Goal: Complete application form

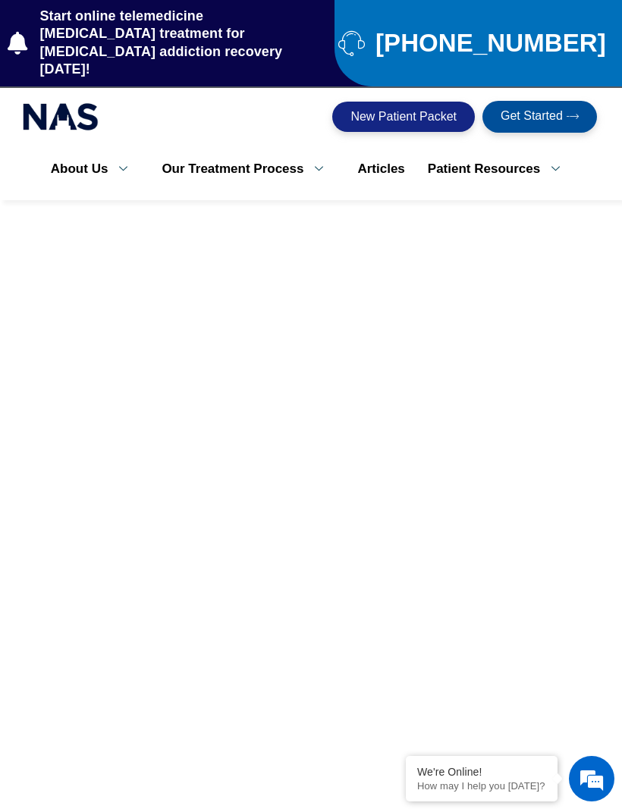
click at [439, 111] on span "New Patient Packet" at bounding box center [403, 117] width 106 height 12
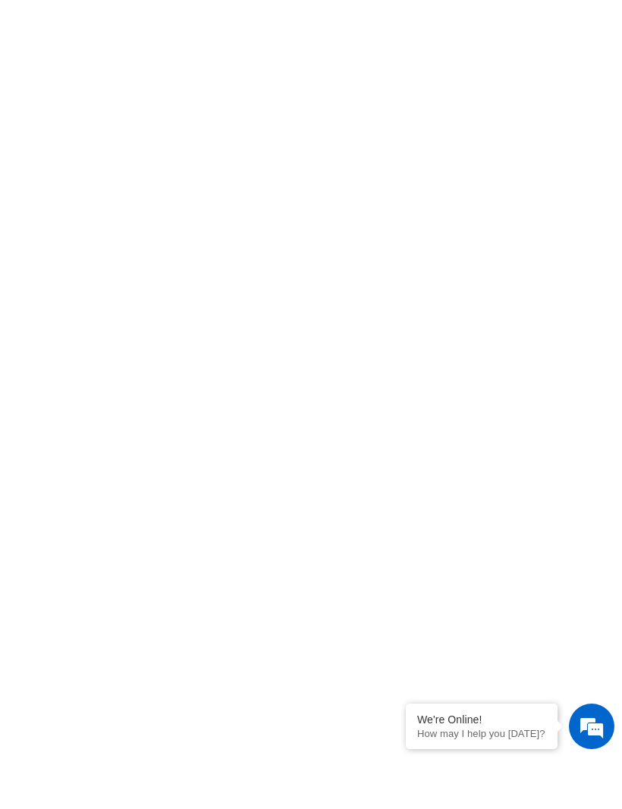
scroll to position [668, 0]
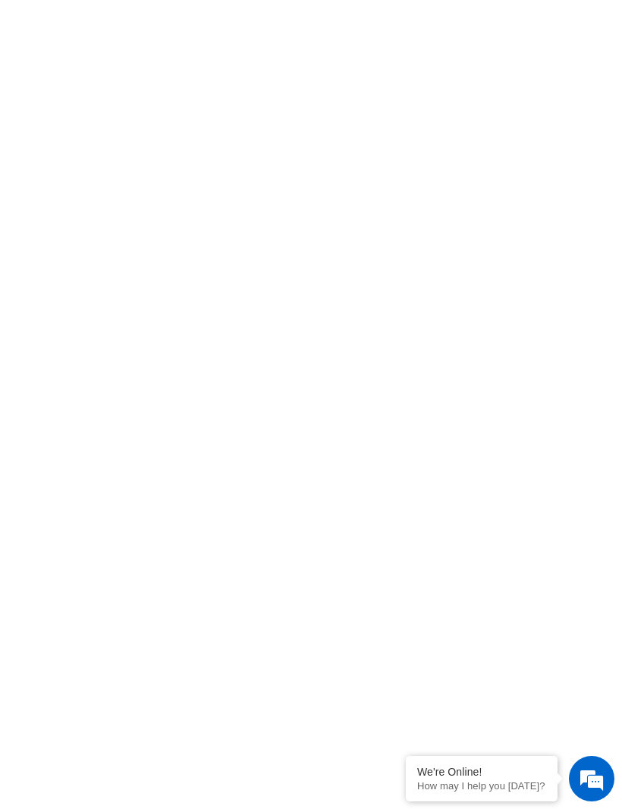
scroll to position [621, 0]
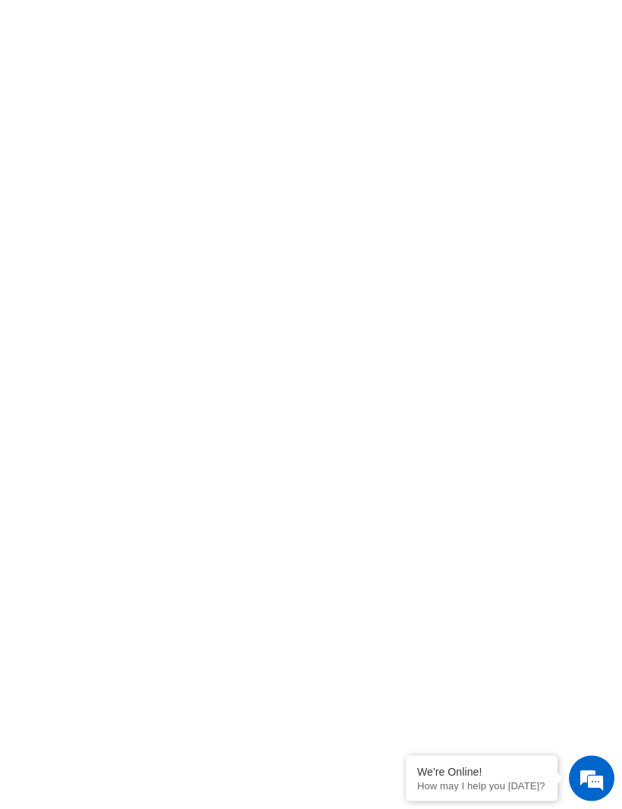
scroll to position [1017, 0]
click at [2, 263] on div "click here to fill-out new patient packet form to get started with Suboxone Tre…" at bounding box center [311, 84] width 622 height 2298
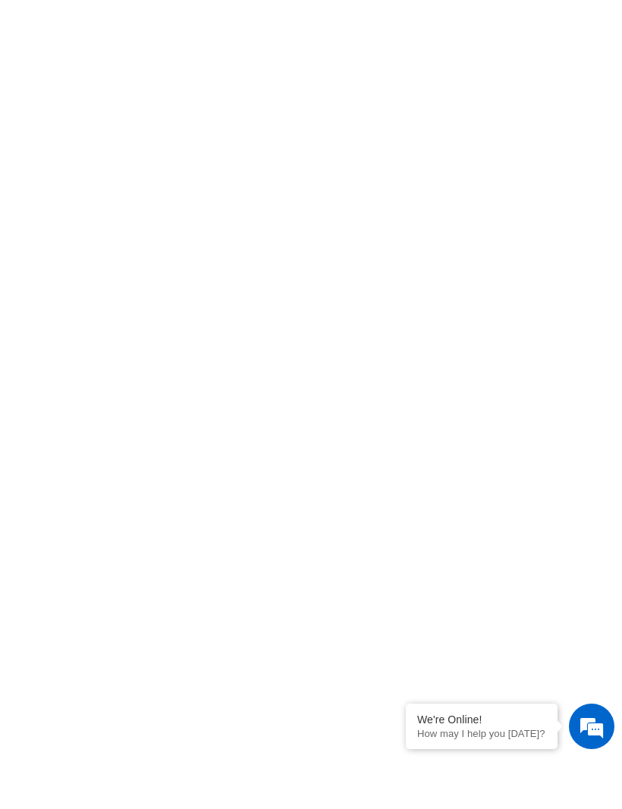
scroll to position [2289, 0]
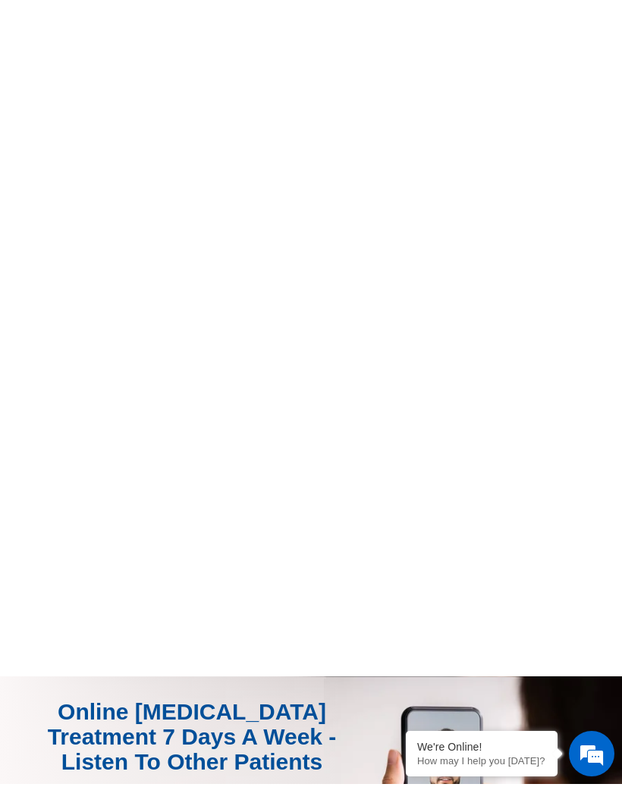
scroll to position [13986, 0]
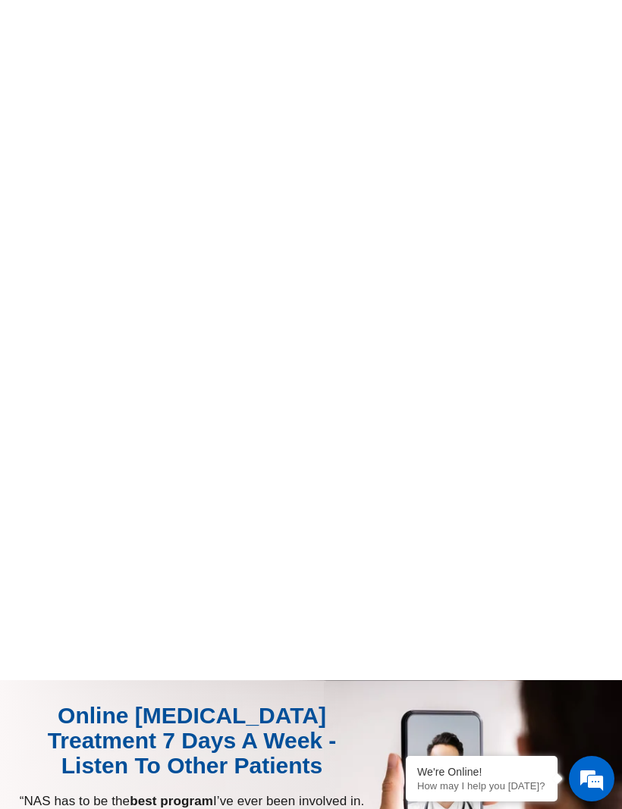
scroll to position [8349, 0]
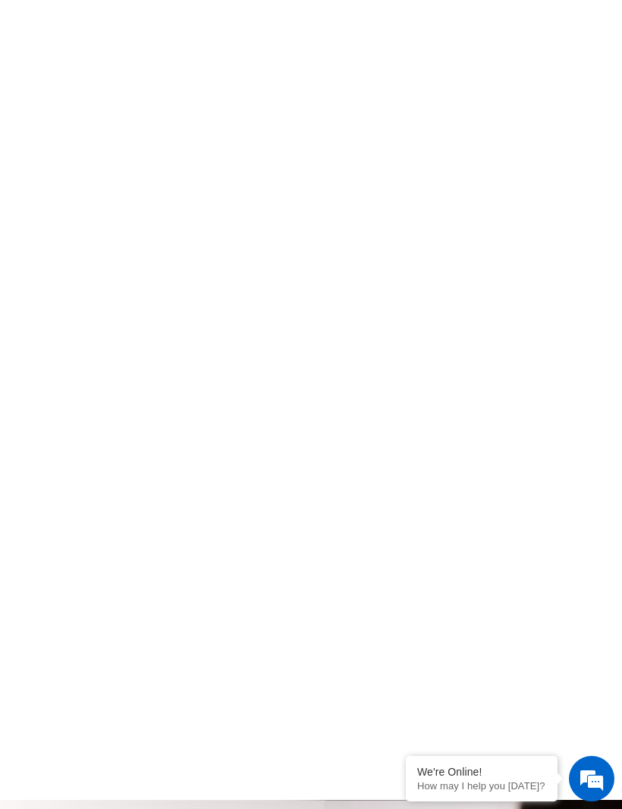
scroll to position [555, 0]
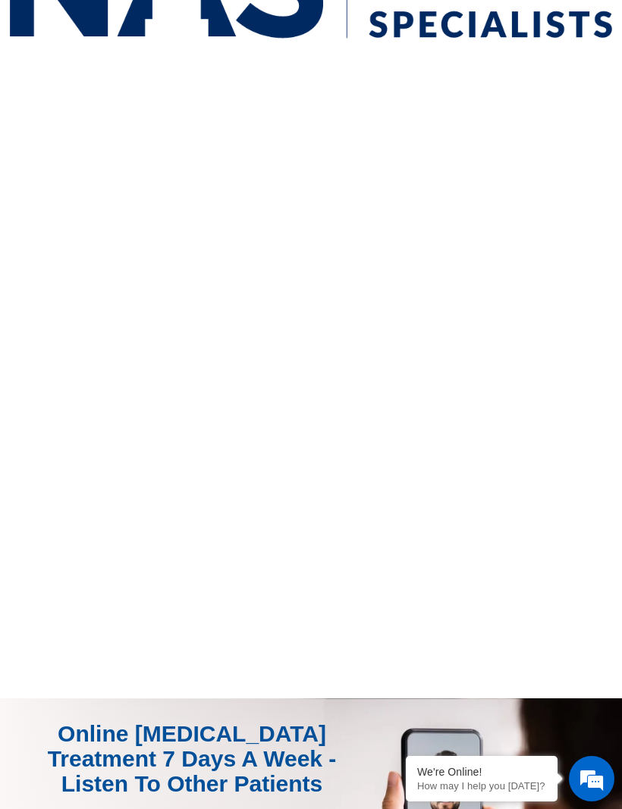
click at [120, 632] on div "click here to fill-out new patient packet form to get started with Suboxone Tre…" at bounding box center [311, 380] width 607 height 545
